Goal: Go to known website

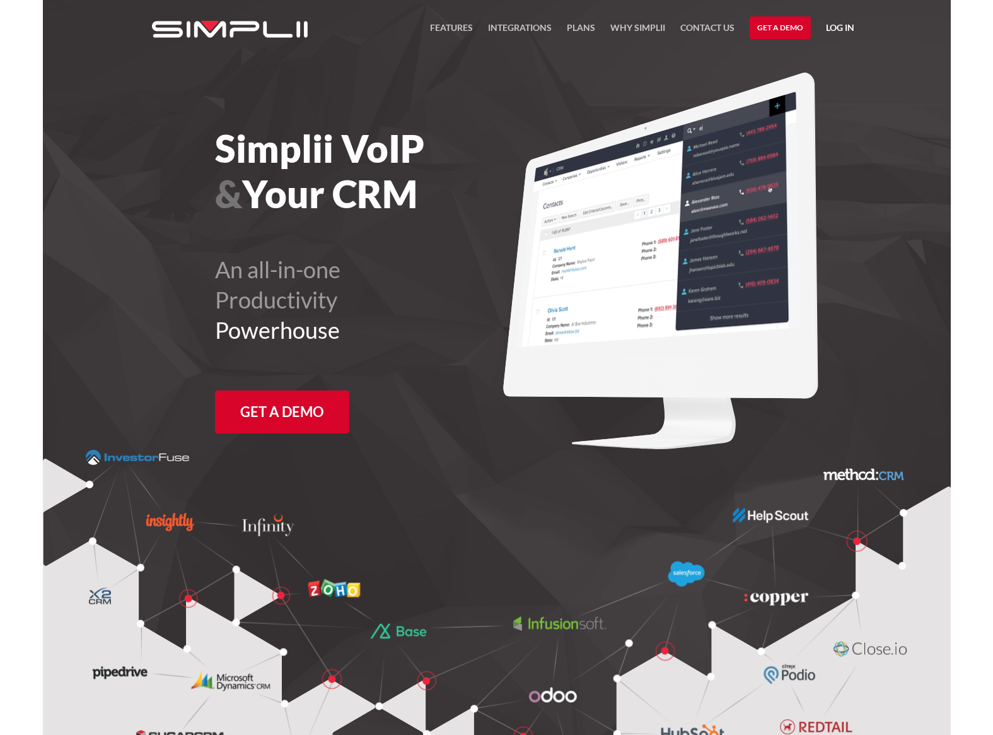
click at [838, 35] on link "Log in" at bounding box center [840, 29] width 28 height 19
click at [814, 59] on link "Manager Portal" at bounding box center [807, 65] width 80 height 20
click at [805, 67] on link "Manager Portal" at bounding box center [807, 65] width 80 height 20
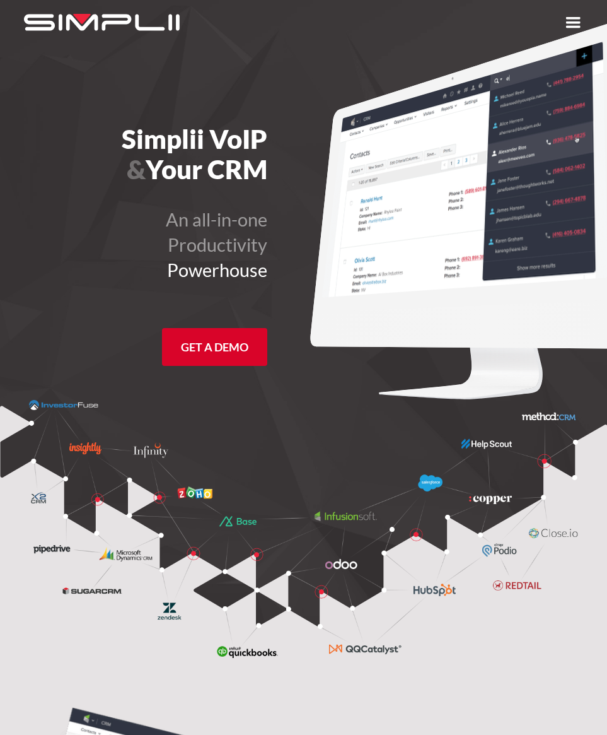
drag, startPoint x: 595, startPoint y: 15, endPoint x: 585, endPoint y: 16, distance: 9.6
click at [593, 15] on div "menu" at bounding box center [572, 22] width 45 height 45
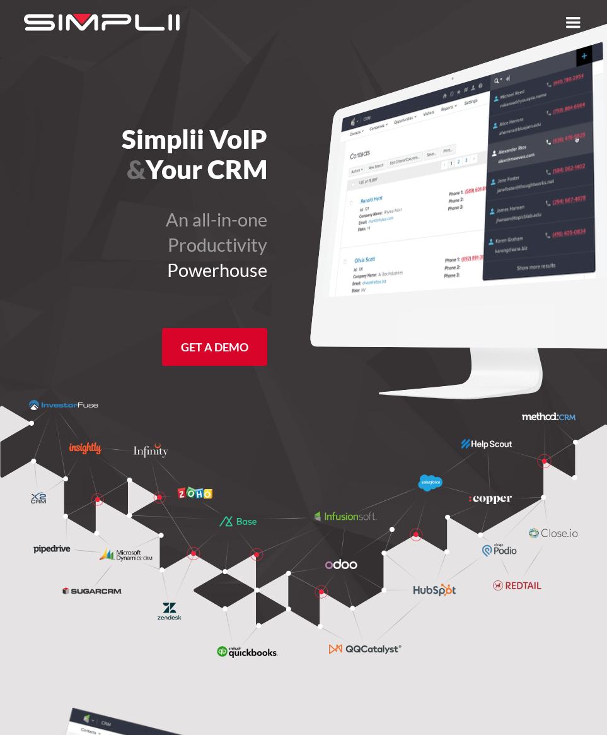
click at [566, 23] on div "menu" at bounding box center [573, 22] width 23 height 23
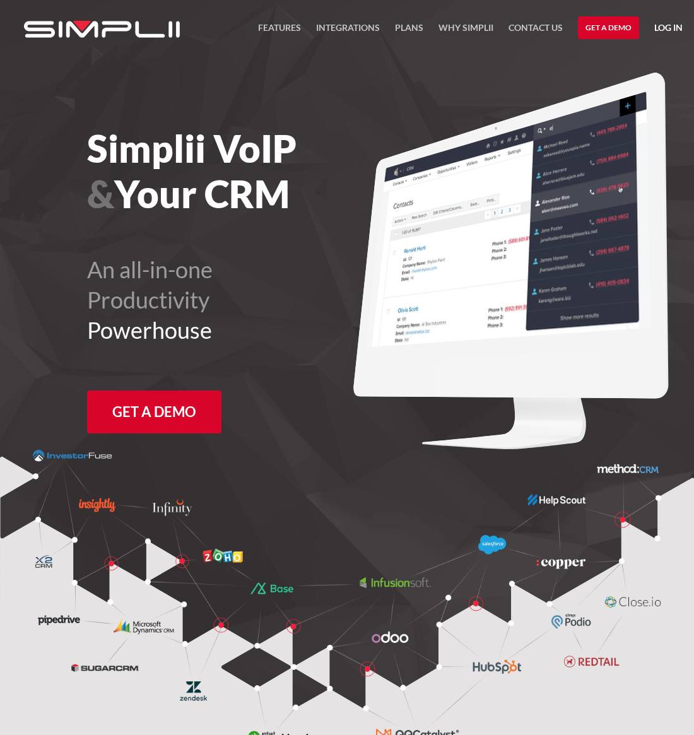
click at [607, 30] on link "Log in" at bounding box center [668, 29] width 28 height 19
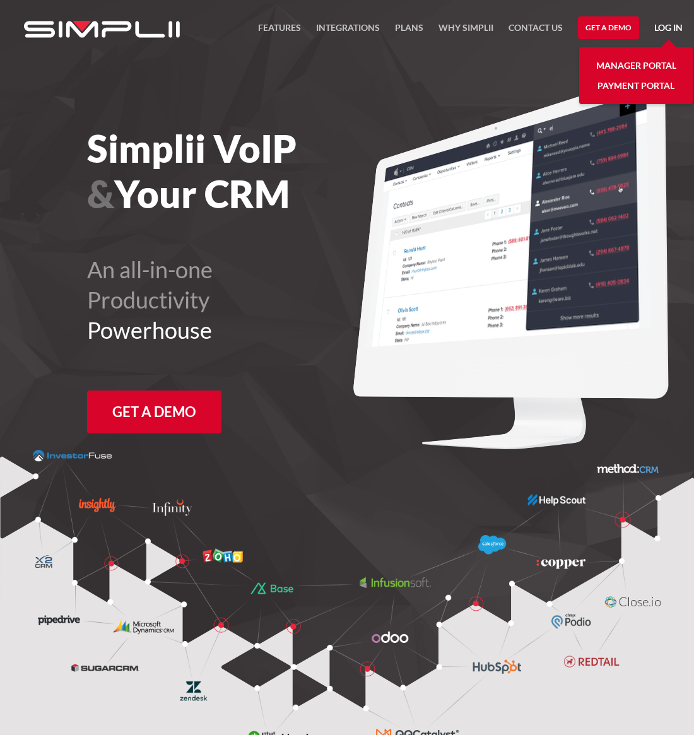
click at [607, 69] on link "Manager Portal" at bounding box center [636, 65] width 80 height 20
